Goal: Task Accomplishment & Management: Use online tool/utility

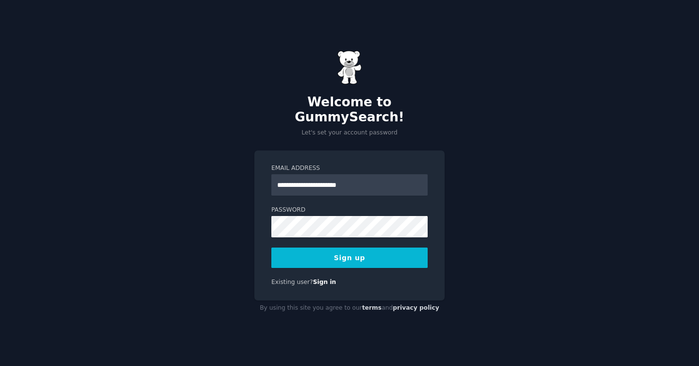
type input "**********"
click at [381, 255] on button "Sign up" at bounding box center [349, 257] width 156 height 20
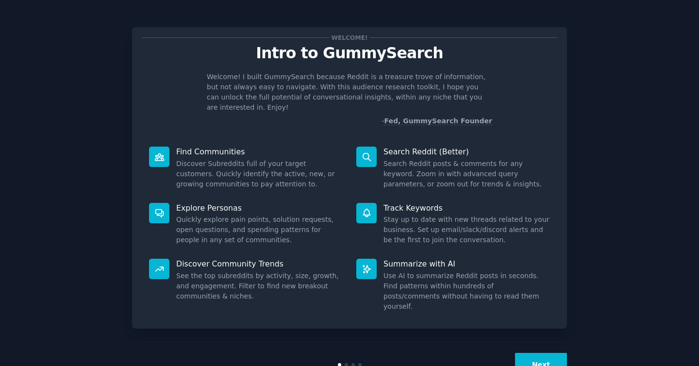
click at [546, 353] on button "Next" at bounding box center [541, 365] width 52 height 24
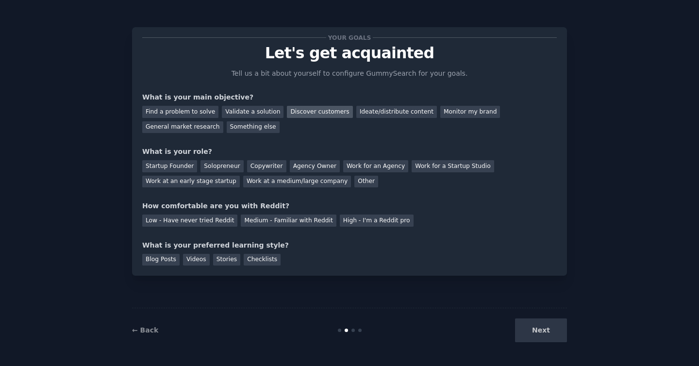
click at [311, 111] on div "Discover customers" at bounding box center [319, 112] width 65 height 12
click at [375, 115] on div "Ideate/distribute content" at bounding box center [396, 112] width 81 height 12
click at [296, 112] on div "Discover customers" at bounding box center [319, 112] width 65 height 12
click at [440, 105] on div "Find a problem to solve Validate a solution Discover customers Ideate/distribut…" at bounding box center [349, 117] width 414 height 31
click at [441, 110] on div "Monitor my brand" at bounding box center [470, 112] width 60 height 12
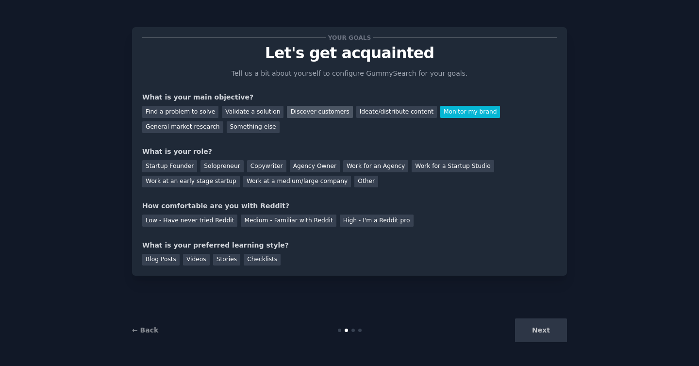
click at [287, 108] on div "Discover customers" at bounding box center [319, 112] width 65 height 12
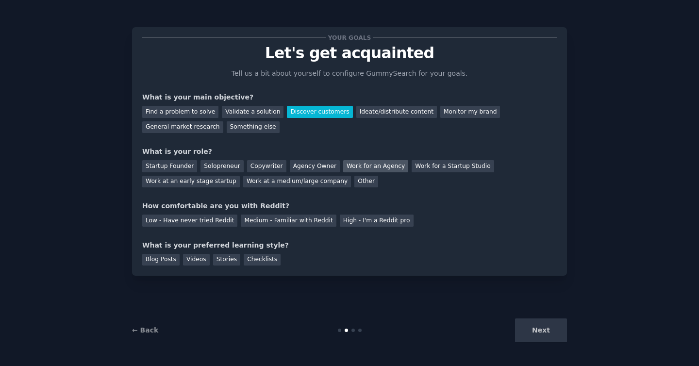
click at [365, 169] on div "Work for an Agency" at bounding box center [375, 166] width 65 height 12
click at [354, 184] on div "Other" at bounding box center [366, 182] width 24 height 12
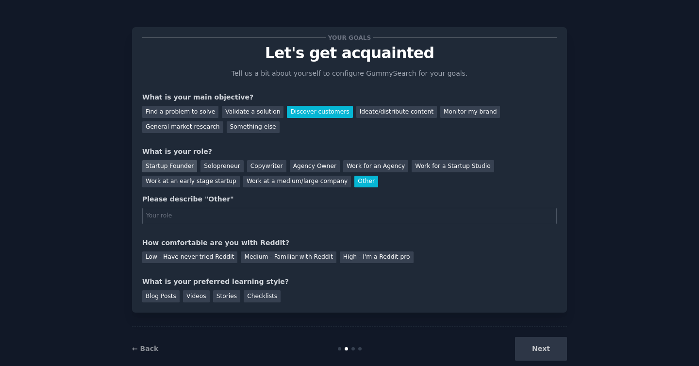
click at [179, 163] on div "Startup Founder" at bounding box center [169, 166] width 55 height 12
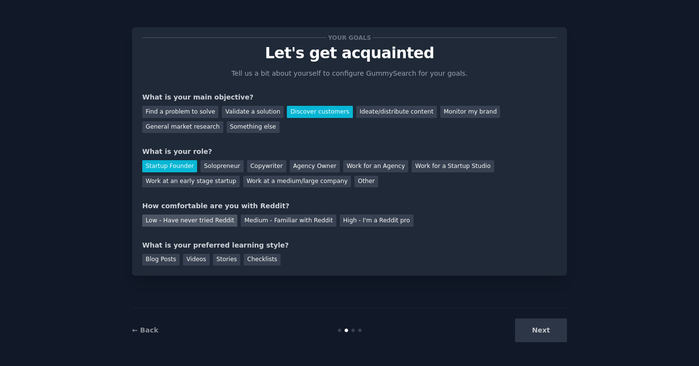
click at [197, 220] on div "Low - Have never tried Reddit" at bounding box center [189, 220] width 95 height 12
click at [258, 258] on div "Checklists" at bounding box center [262, 260] width 37 height 12
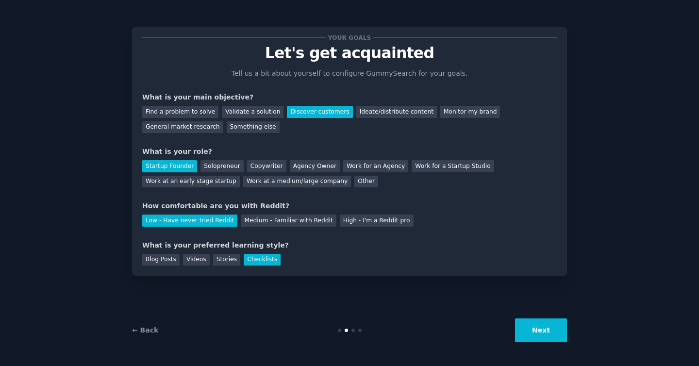
click at [537, 328] on button "Next" at bounding box center [541, 330] width 52 height 24
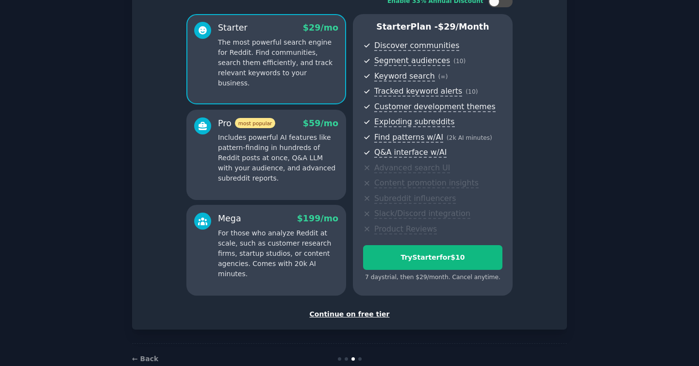
scroll to position [72, 0]
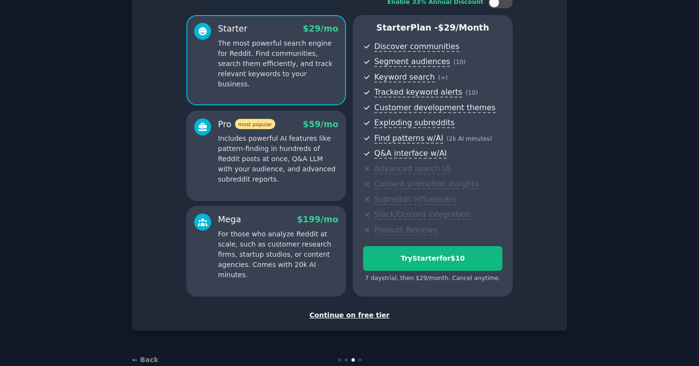
click at [343, 312] on div "Continue on free tier" at bounding box center [349, 315] width 414 height 10
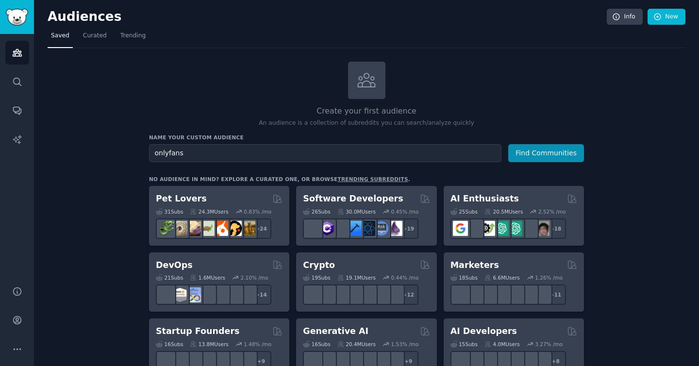
type input "onlyfans"
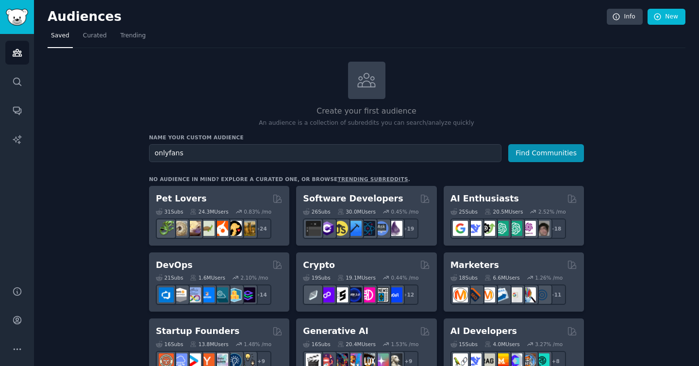
click at [508, 144] on button "Find Communities" at bounding box center [546, 153] width 76 height 18
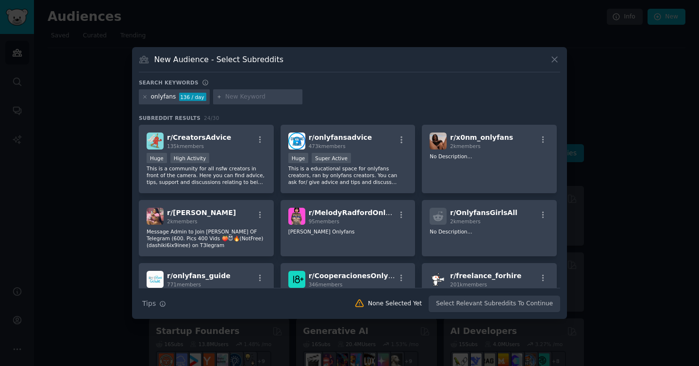
click at [234, 98] on input "text" at bounding box center [262, 97] width 74 height 9
type input "O"
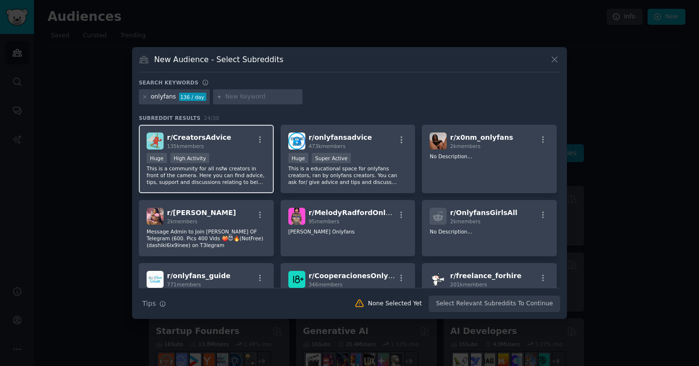
click at [242, 178] on p "This is a community for all nsfw creators in front of the camera. Here you can …" at bounding box center [206, 175] width 119 height 20
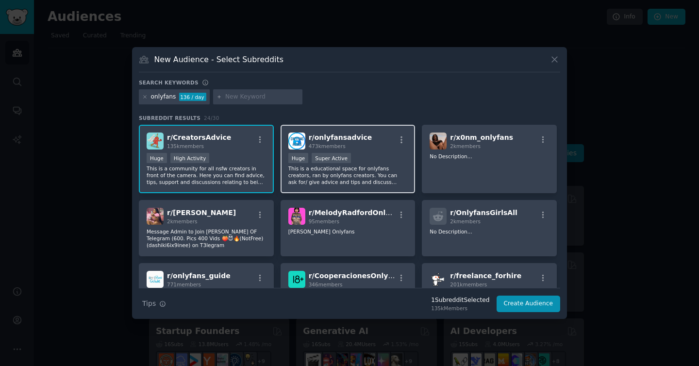
click at [379, 176] on p "This is a educational space for onlyfans creators, ran by onlyfans creators. Yo…" at bounding box center [347, 175] width 119 height 20
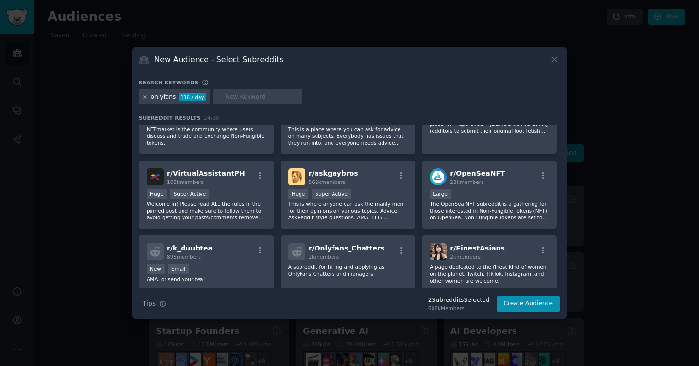
scroll to position [257, 0]
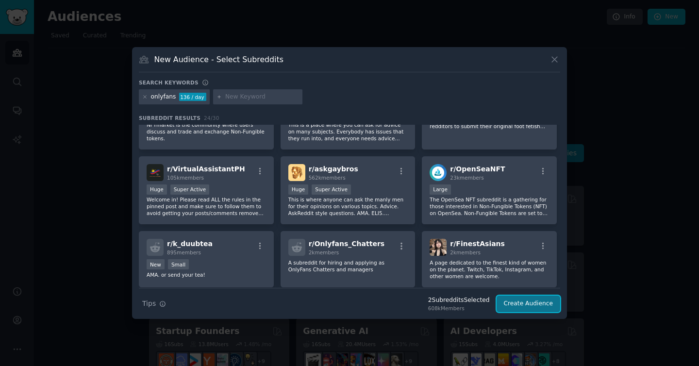
click at [534, 306] on button "Create Audience" at bounding box center [528, 303] width 64 height 16
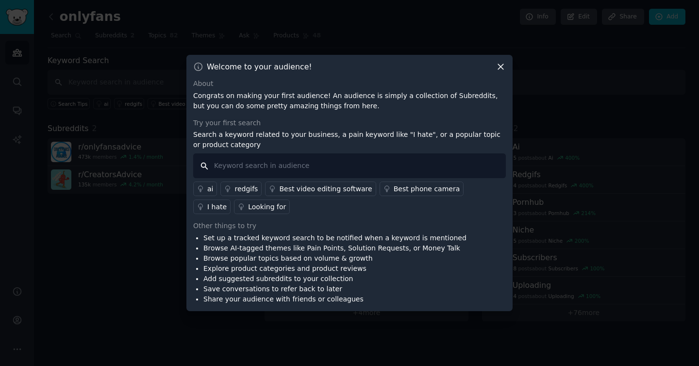
click at [307, 167] on input "text" at bounding box center [349, 165] width 312 height 25
type input "OnlyTraffic"
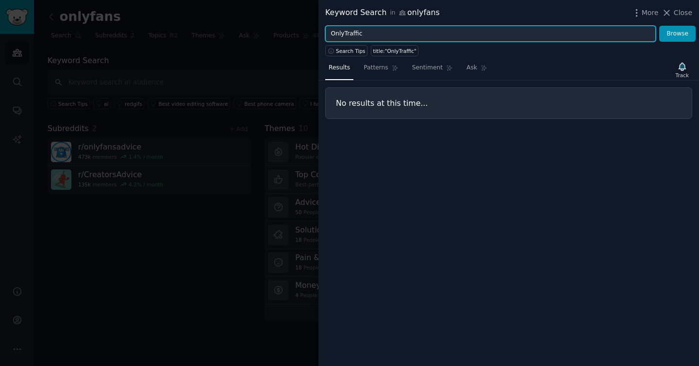
click at [390, 34] on input "OnlyTraffic" at bounding box center [490, 34] width 330 height 16
type input "Infloww"
click at [659, 26] on button "Browse" at bounding box center [677, 34] width 36 height 16
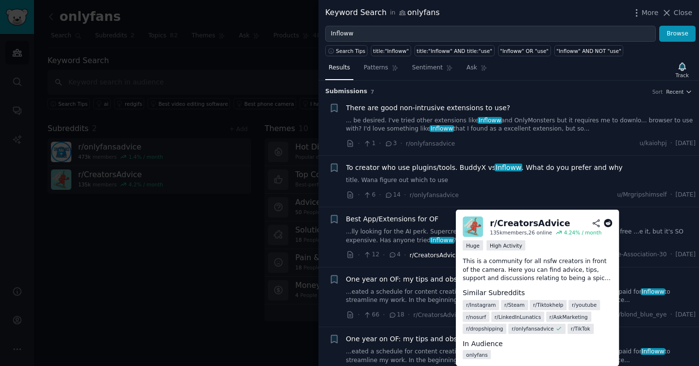
click at [442, 256] on span "r/CreatorsAdvice" at bounding box center [433, 255] width 49 height 7
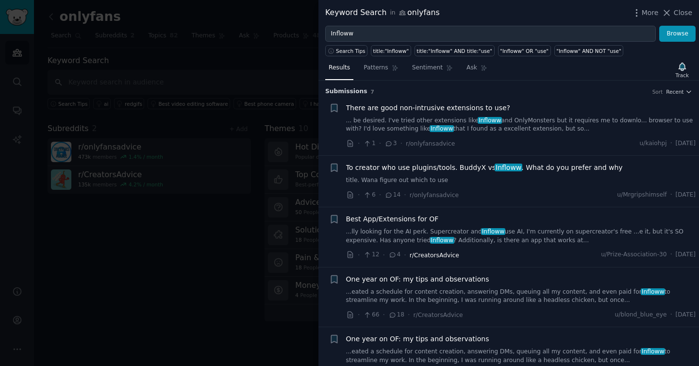
click at [454, 258] on span "r/CreatorsAdvice" at bounding box center [433, 255] width 49 height 7
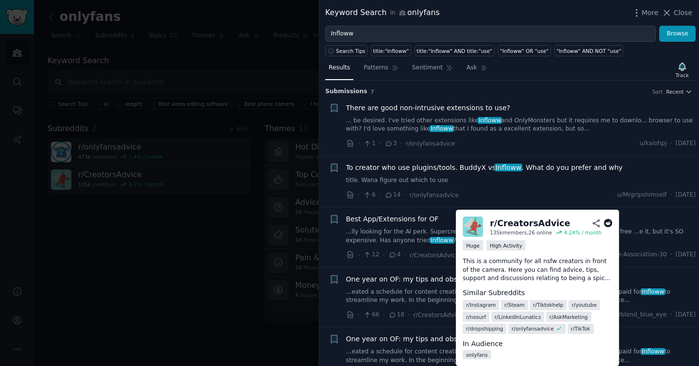
click at [522, 224] on div "r/ CreatorsAdvice" at bounding box center [530, 223] width 80 height 12
click at [608, 220] on icon at bounding box center [608, 223] width 9 height 9
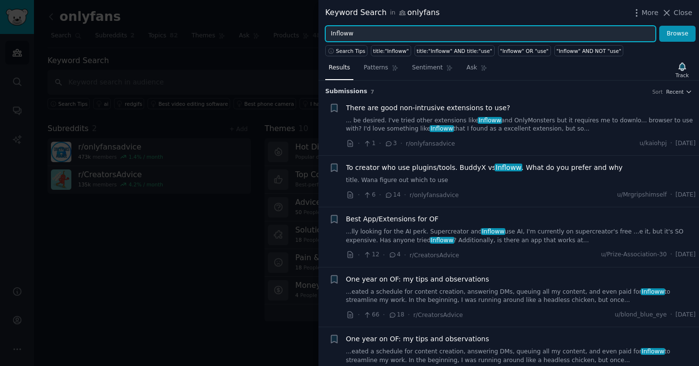
click at [444, 36] on input "Infloww" at bounding box center [490, 34] width 330 height 16
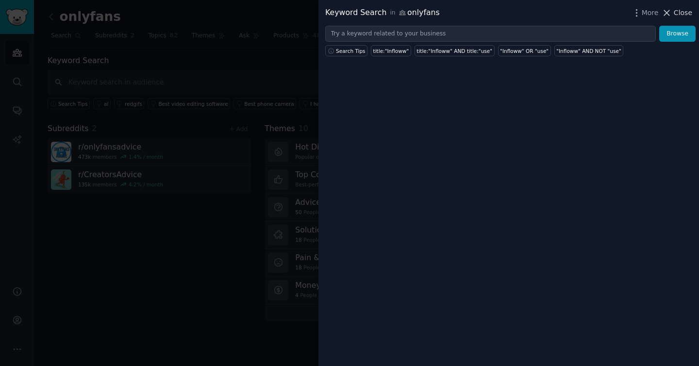
click at [681, 15] on span "Close" at bounding box center [682, 13] width 18 height 10
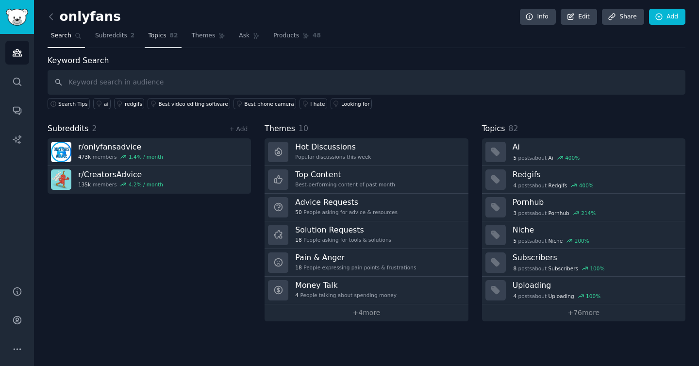
click at [157, 39] on span "Topics" at bounding box center [157, 36] width 18 height 9
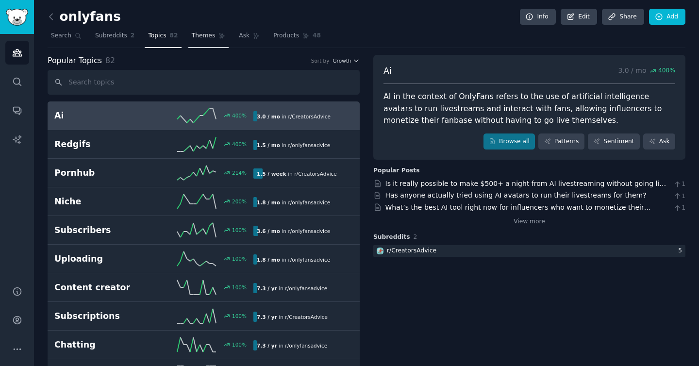
click at [207, 39] on span "Themes" at bounding box center [204, 36] width 24 height 9
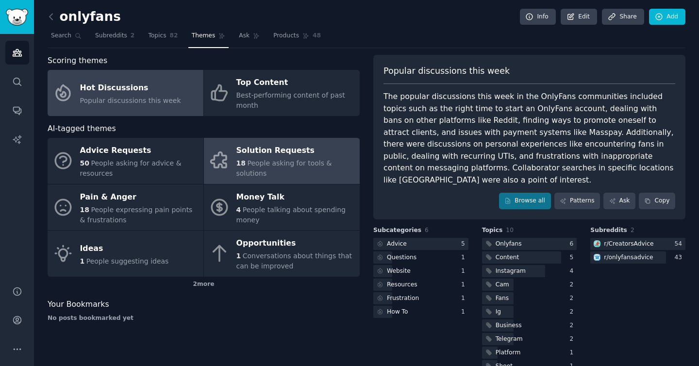
click at [325, 171] on span "People asking for tools & solutions" at bounding box center [284, 168] width 96 height 18
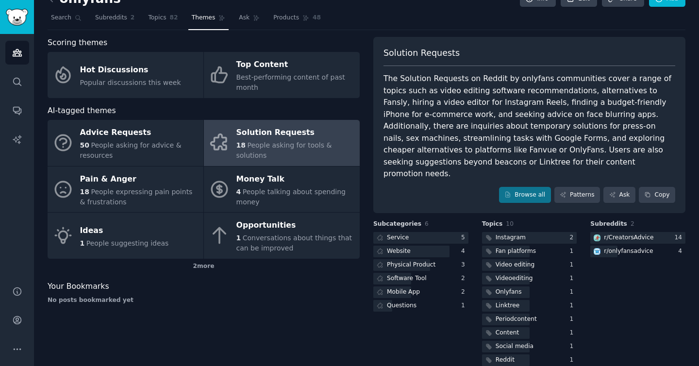
scroll to position [21, 0]
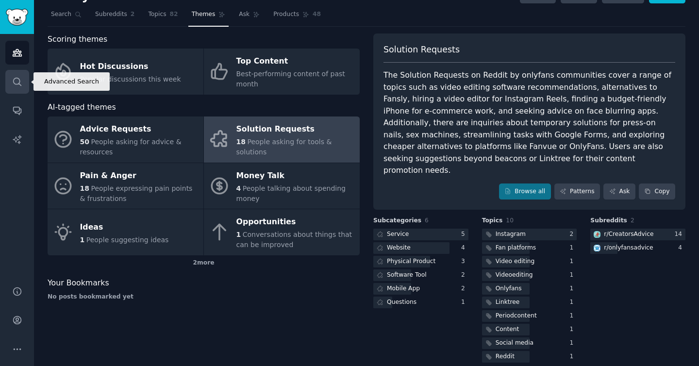
click at [15, 81] on icon "Sidebar" at bounding box center [17, 82] width 10 height 10
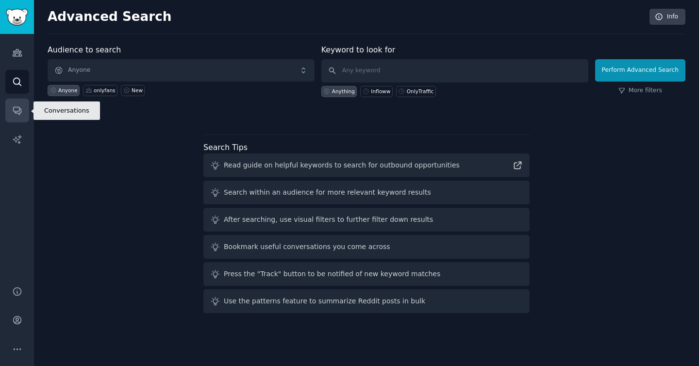
click at [17, 119] on link "Conversations" at bounding box center [17, 110] width 24 height 24
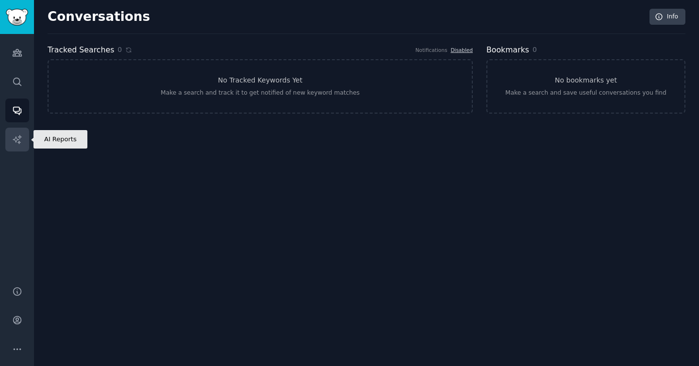
click at [18, 147] on link "AI Reports" at bounding box center [17, 140] width 24 height 24
